Goal: Navigation & Orientation: Find specific page/section

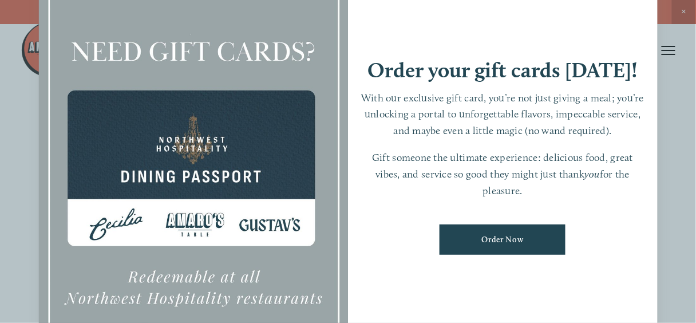
click at [665, 55] on div at bounding box center [348, 161] width 696 height 323
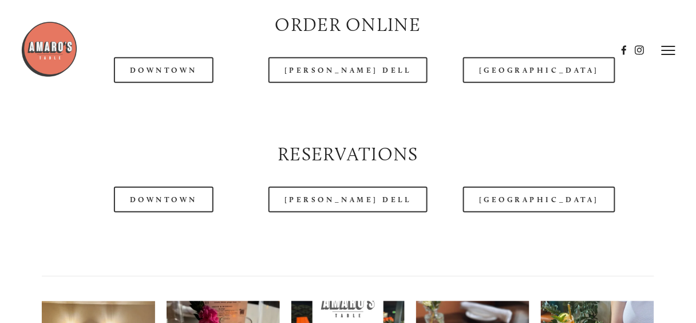
scroll to position [1144, 0]
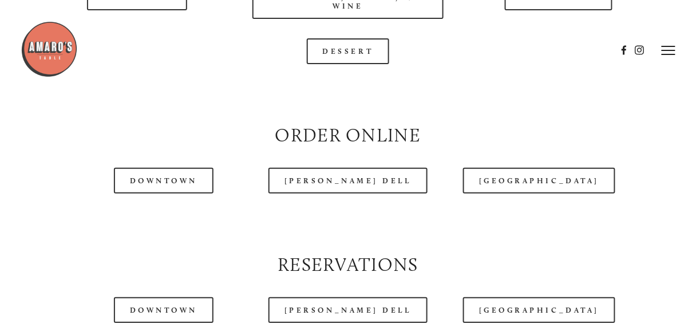
click at [131, 22] on div at bounding box center [318, 50] width 595 height 59
click at [666, 53] on icon at bounding box center [668, 50] width 14 height 10
click at [559, 22] on header "Menu Order Now Visit Gallery 0" at bounding box center [348, 50] width 696 height 101
click at [138, 20] on header "Menu Order Now Visit Gallery 0" at bounding box center [348, 50] width 696 height 101
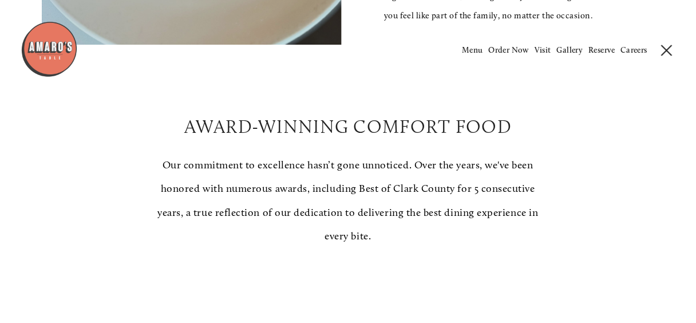
scroll to position [595, 0]
click at [470, 48] on span "Menu" at bounding box center [472, 50] width 21 height 10
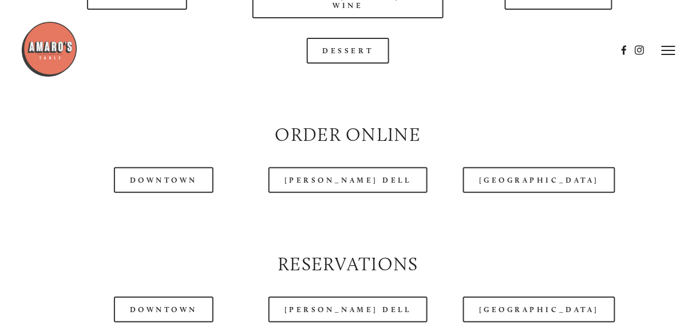
scroll to position [1144, 0]
click at [559, 18] on header "Menu Order Now Visit Gallery 0" at bounding box center [348, 50] width 654 height 101
drag, startPoint x: 555, startPoint y: 26, endPoint x: 438, endPoint y: 24, distance: 117.3
click at [554, 26] on div at bounding box center [318, 50] width 595 height 59
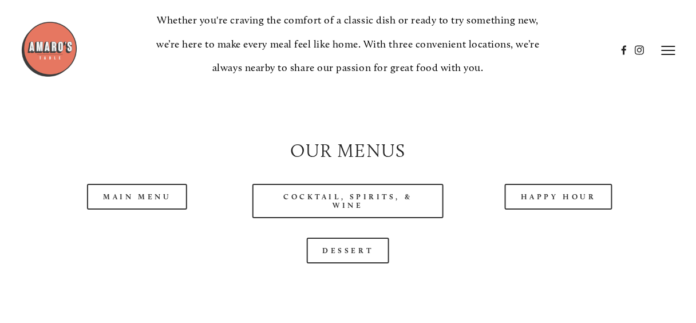
scroll to position [915, 0]
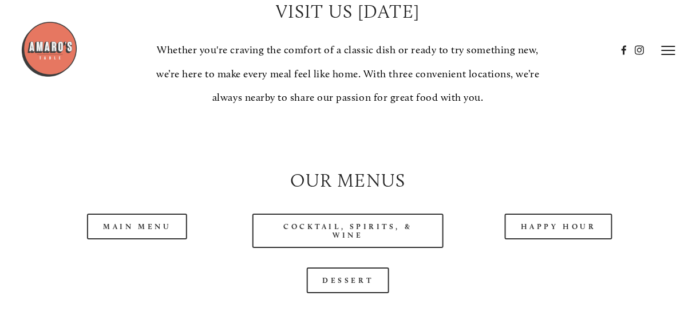
click at [667, 54] on line at bounding box center [668, 54] width 14 height 0
click at [471, 53] on span "Menu" at bounding box center [472, 50] width 21 height 10
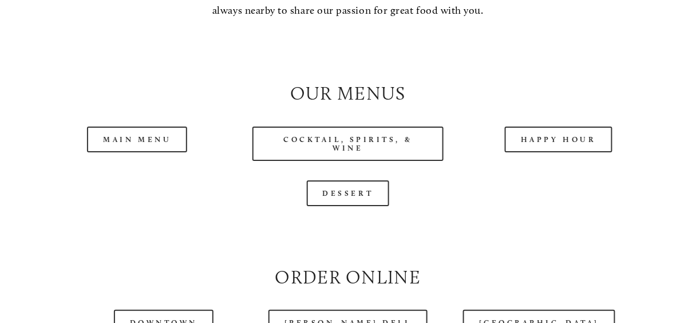
scroll to position [1007, 0]
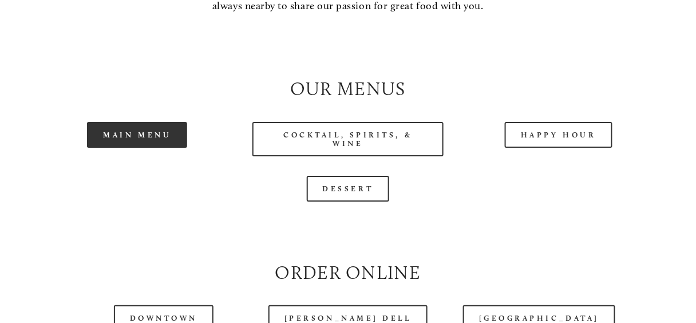
click at [133, 148] on link "Main Menu" at bounding box center [137, 135] width 100 height 26
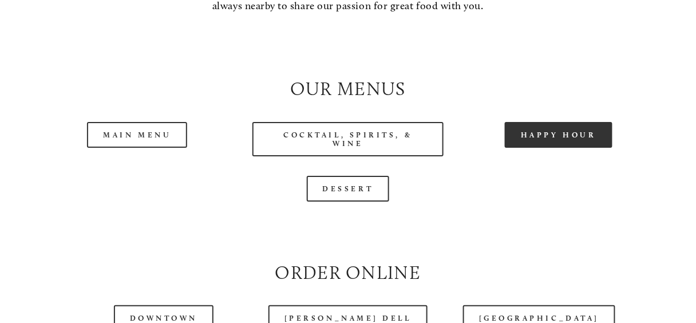
click at [540, 148] on link "Happy Hour" at bounding box center [558, 135] width 108 height 26
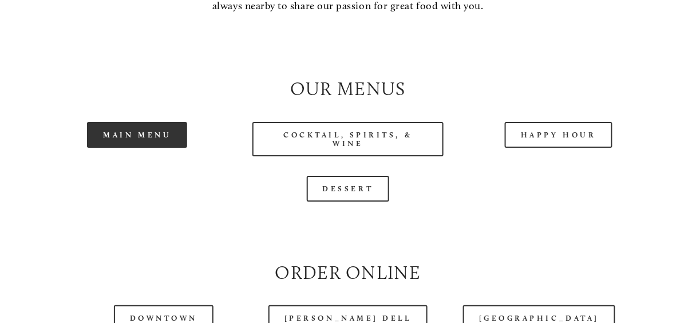
click at [166, 148] on link "Main Menu" at bounding box center [137, 135] width 100 height 26
